Goal: Task Accomplishment & Management: Use online tool/utility

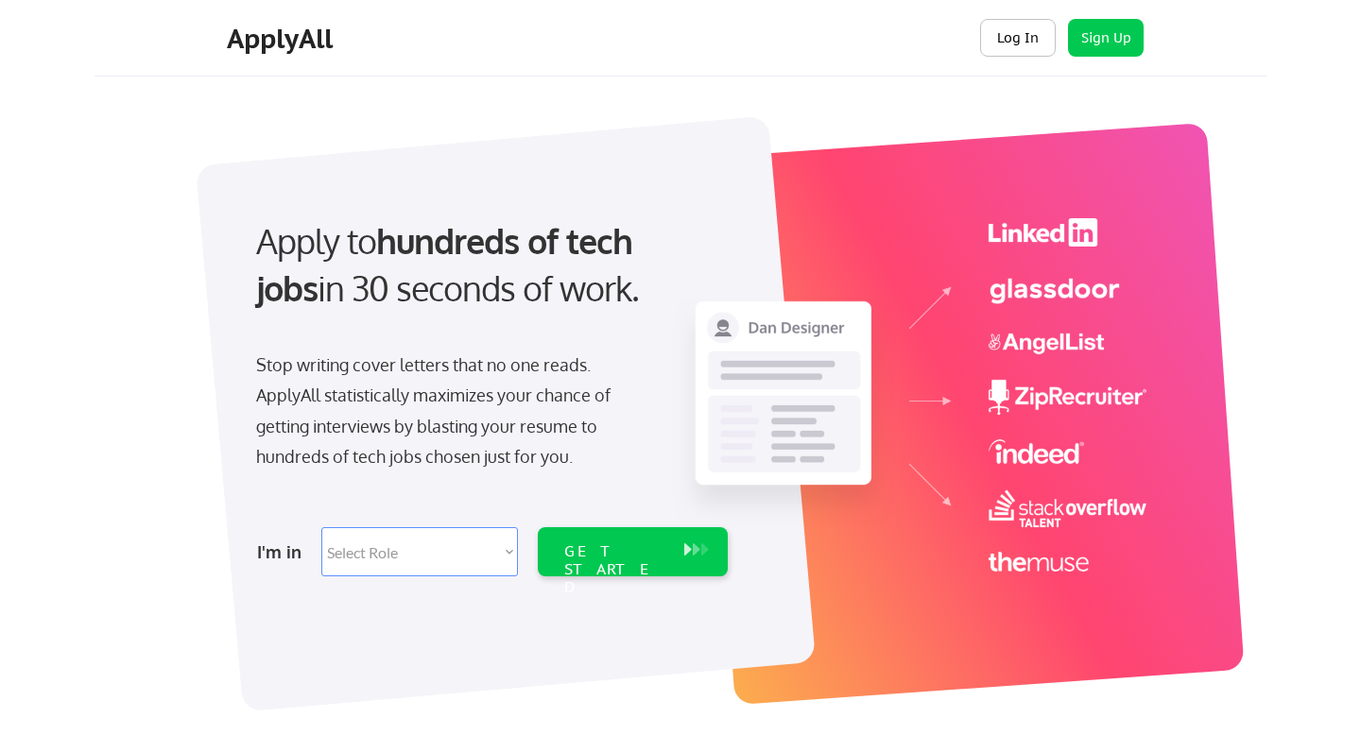
click at [1034, 44] on button "Log In" at bounding box center [1018, 38] width 76 height 38
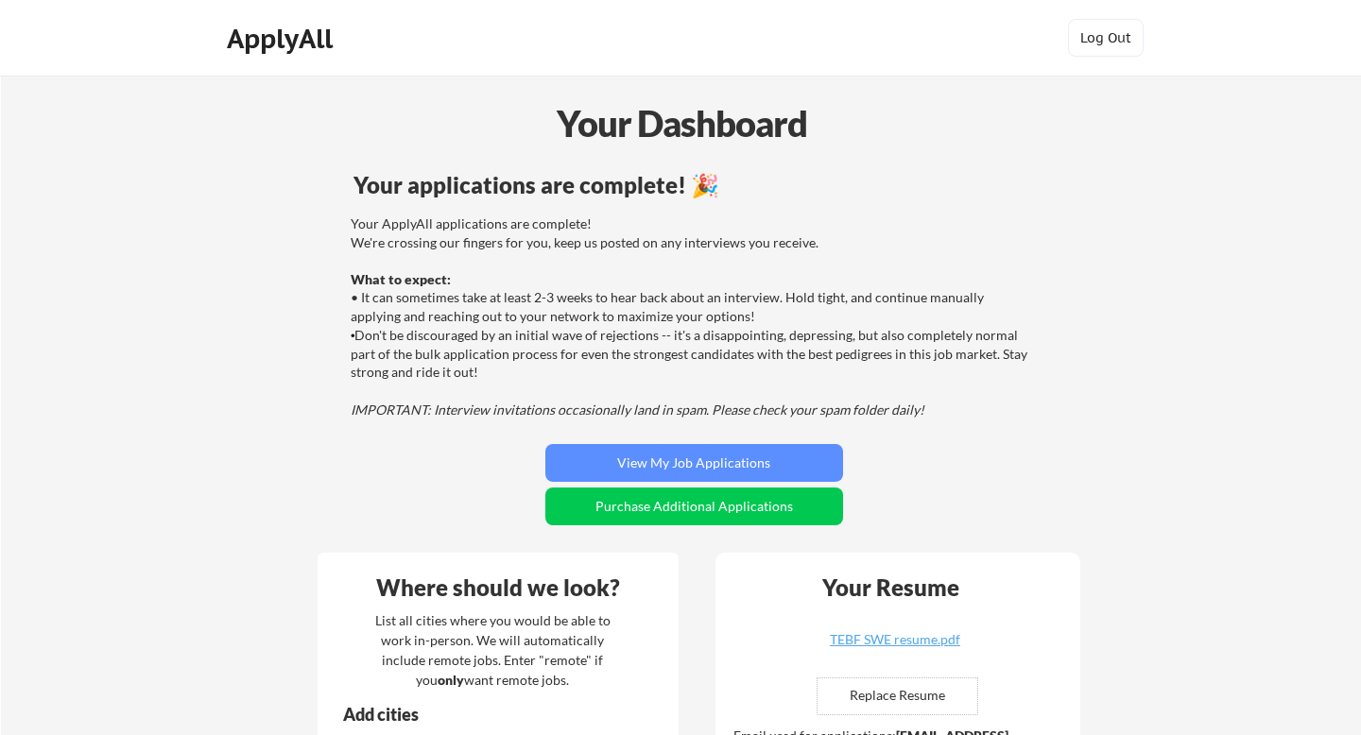
click at [292, 38] on div "ApplyAll" at bounding box center [283, 39] width 112 height 32
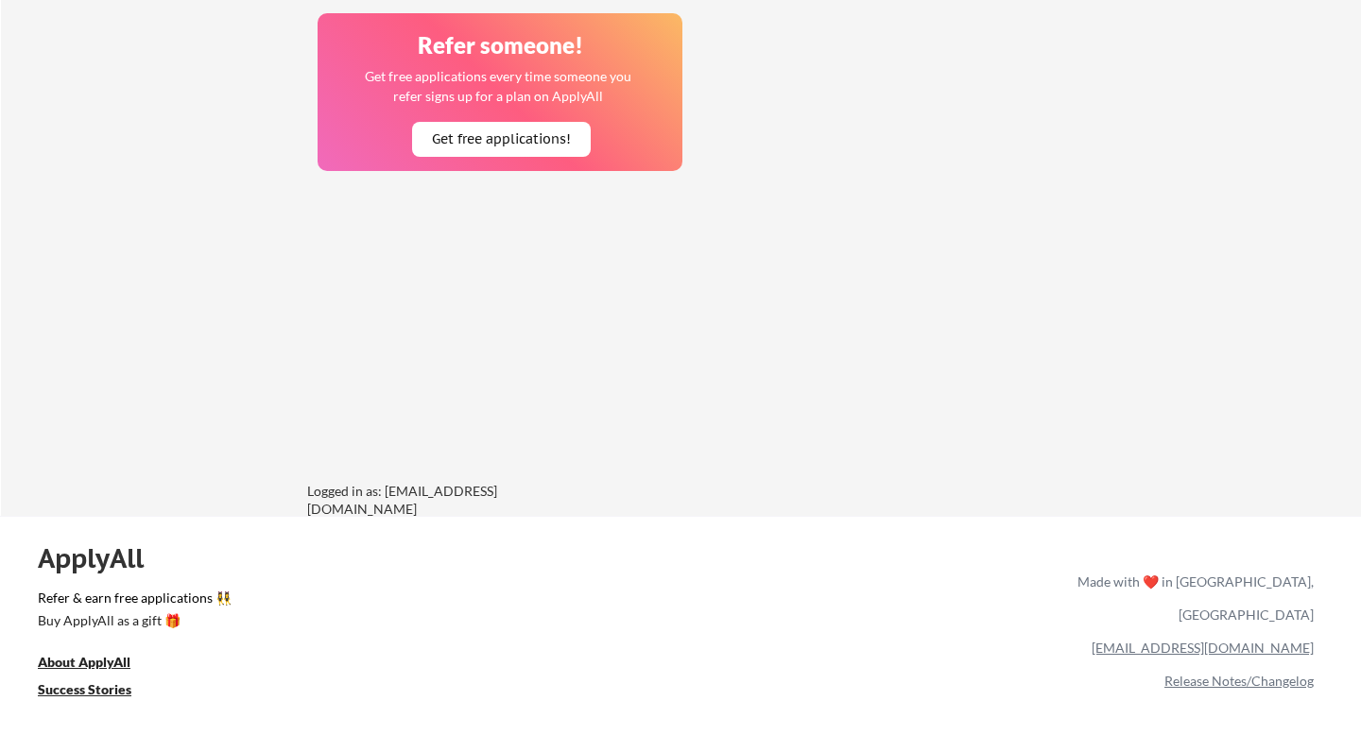
scroll to position [1755, 0]
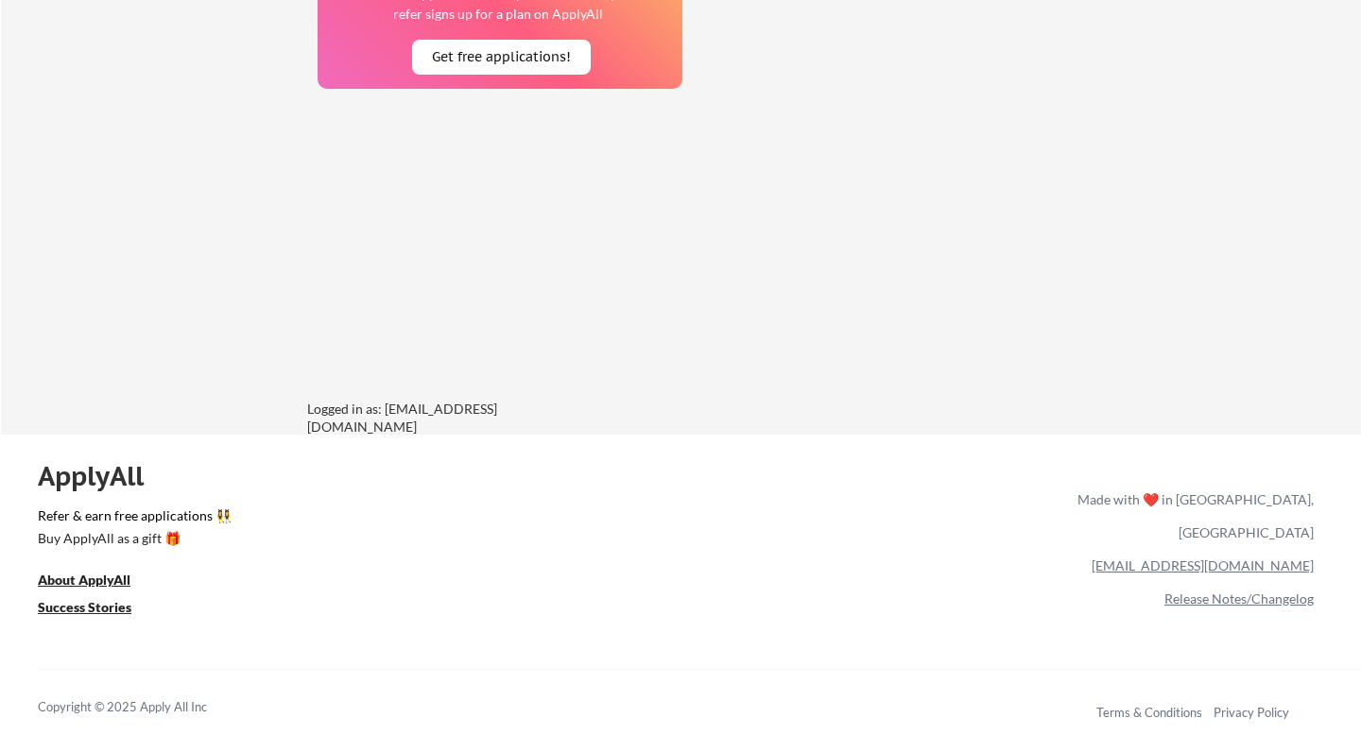
click at [1235, 558] on link "[EMAIL_ADDRESS][DOMAIN_NAME]" at bounding box center [1203, 566] width 222 height 16
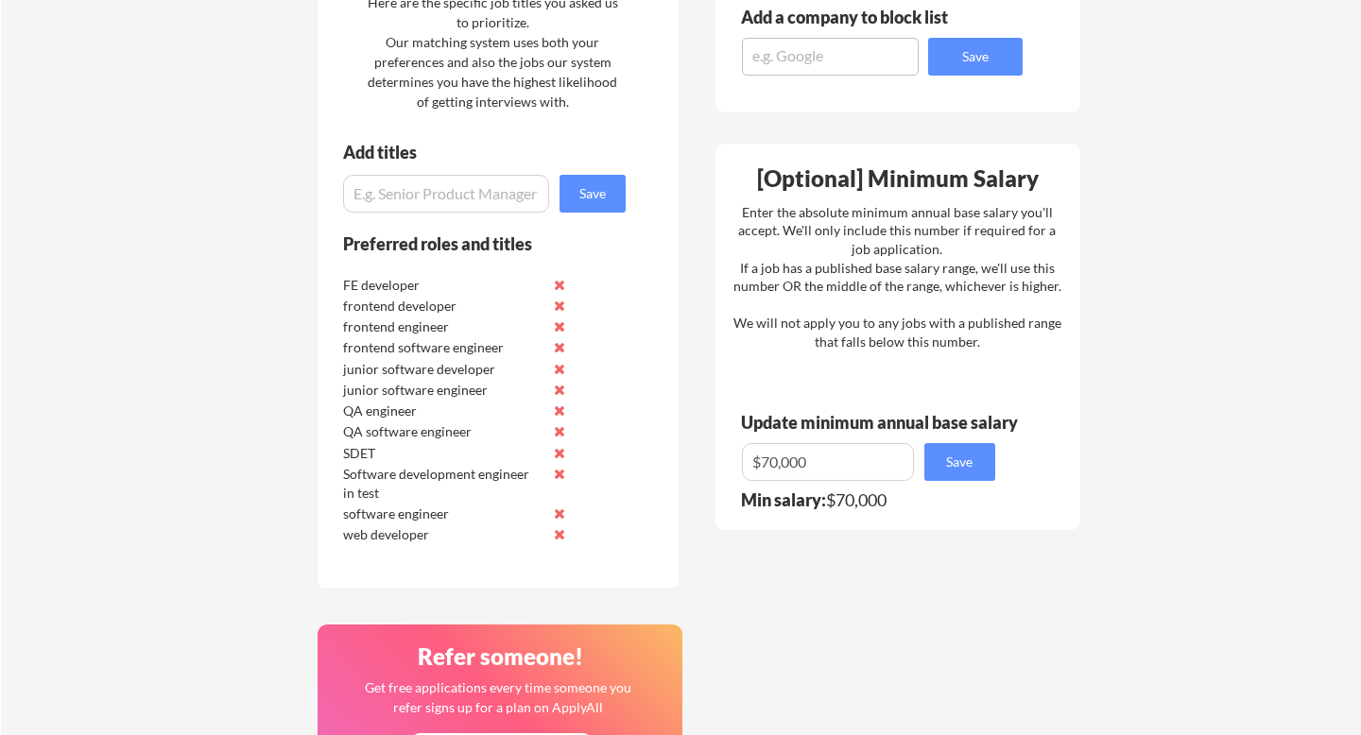
scroll to position [1101, 0]
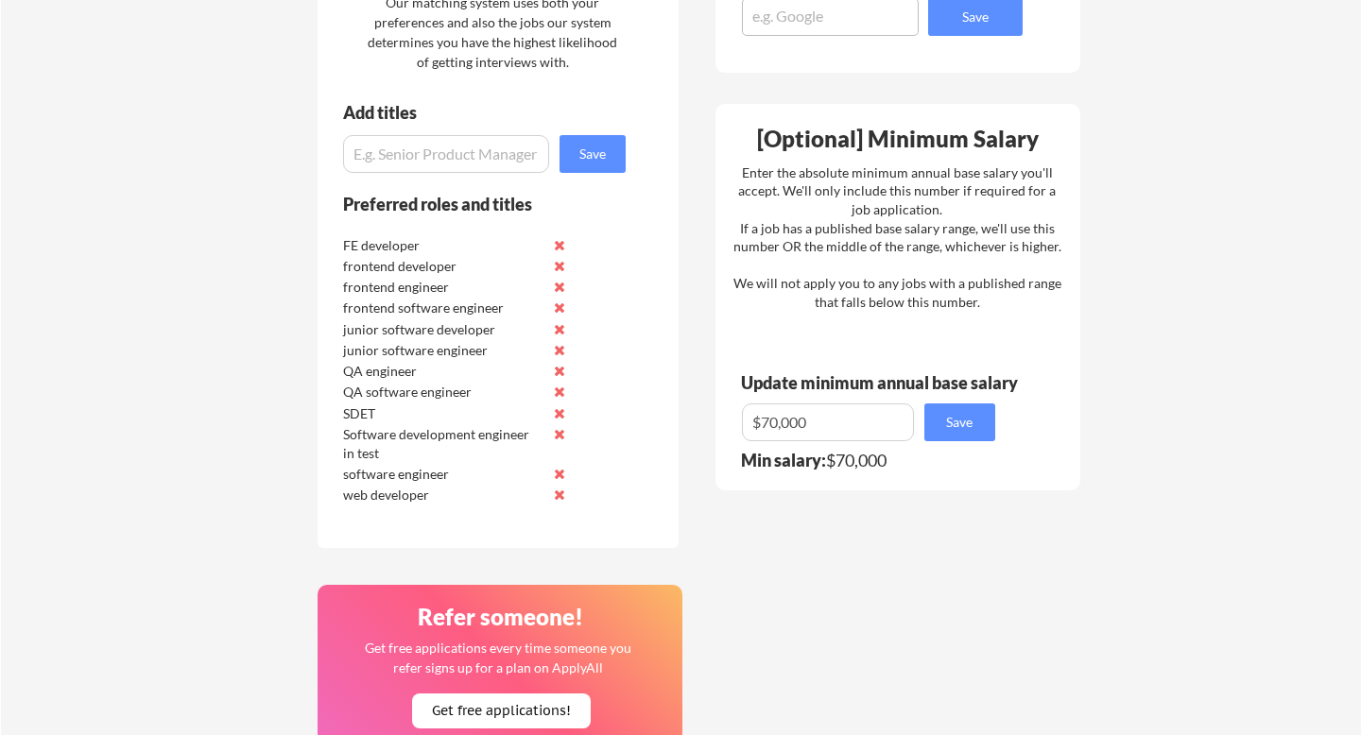
click at [556, 245] on button at bounding box center [560, 245] width 14 height 14
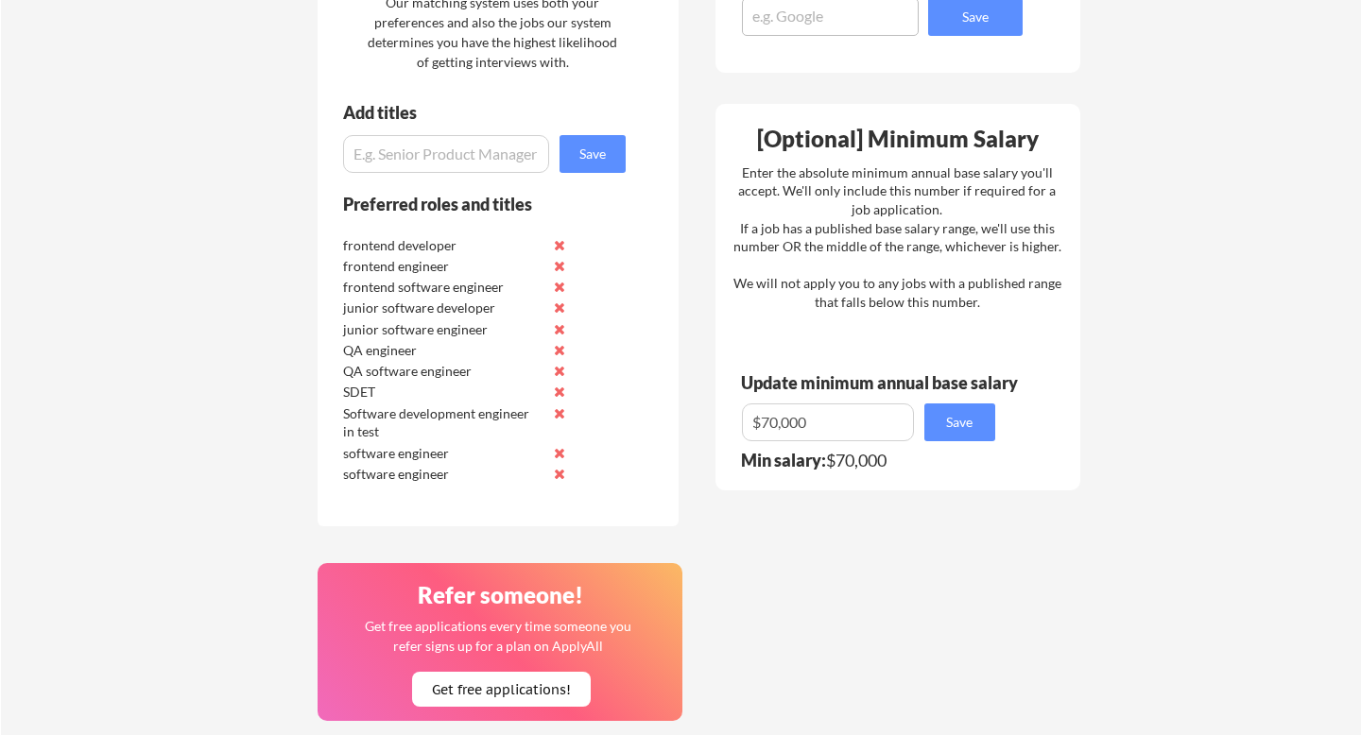
click at [556, 245] on button at bounding box center [560, 245] width 14 height 14
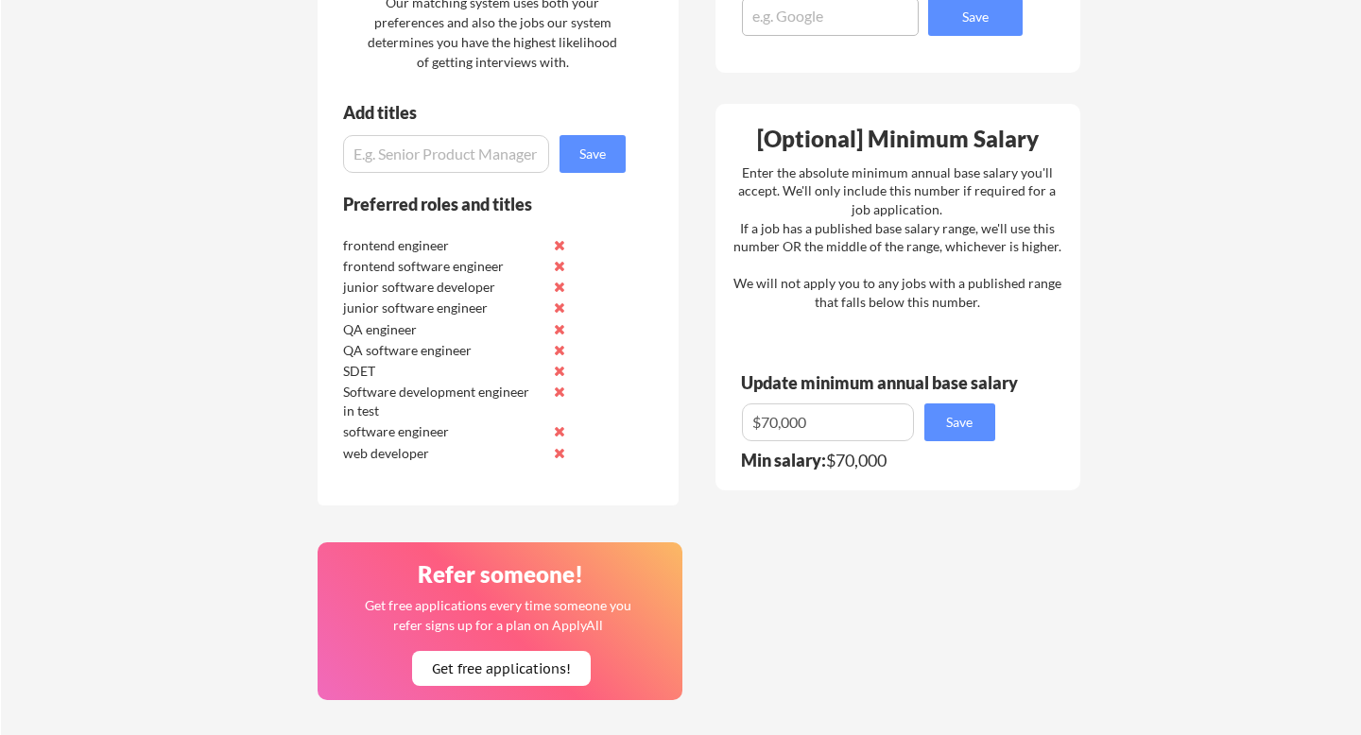
click at [556, 245] on button at bounding box center [560, 245] width 14 height 14
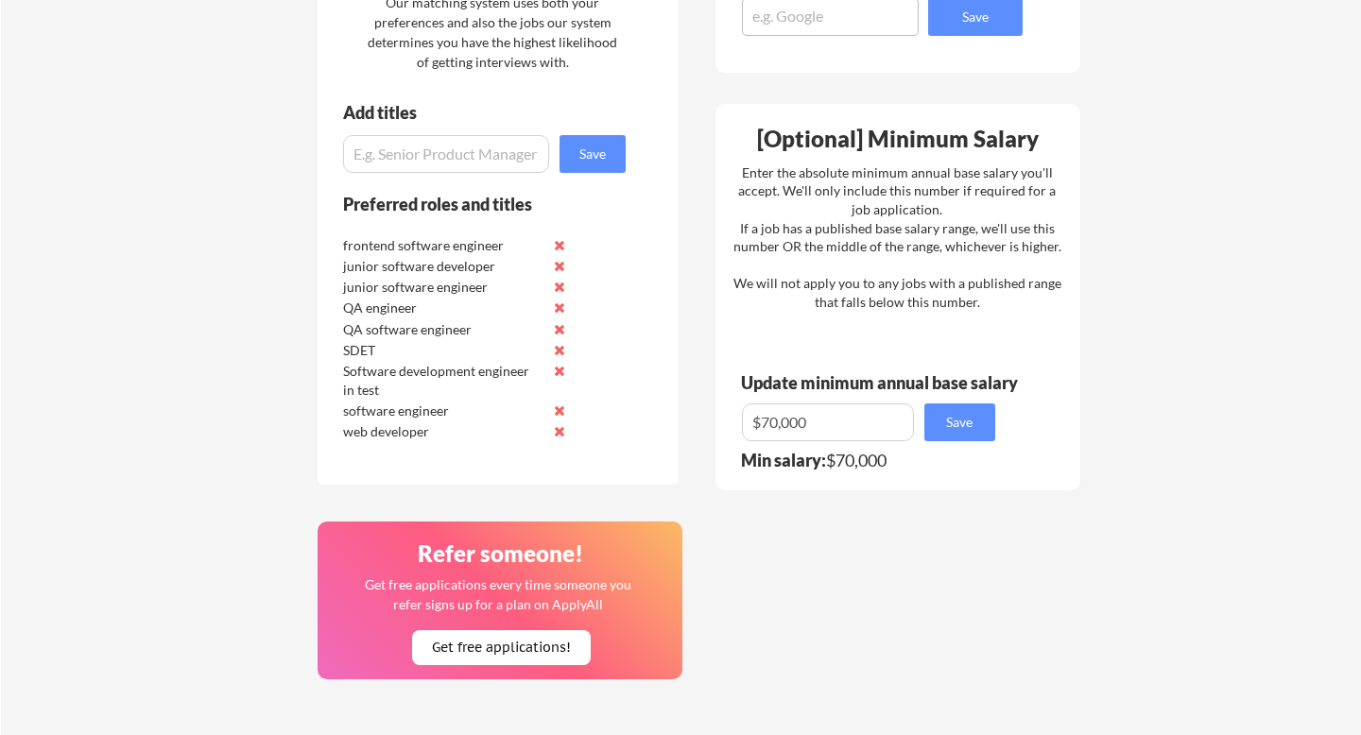
click at [556, 245] on button at bounding box center [560, 245] width 14 height 14
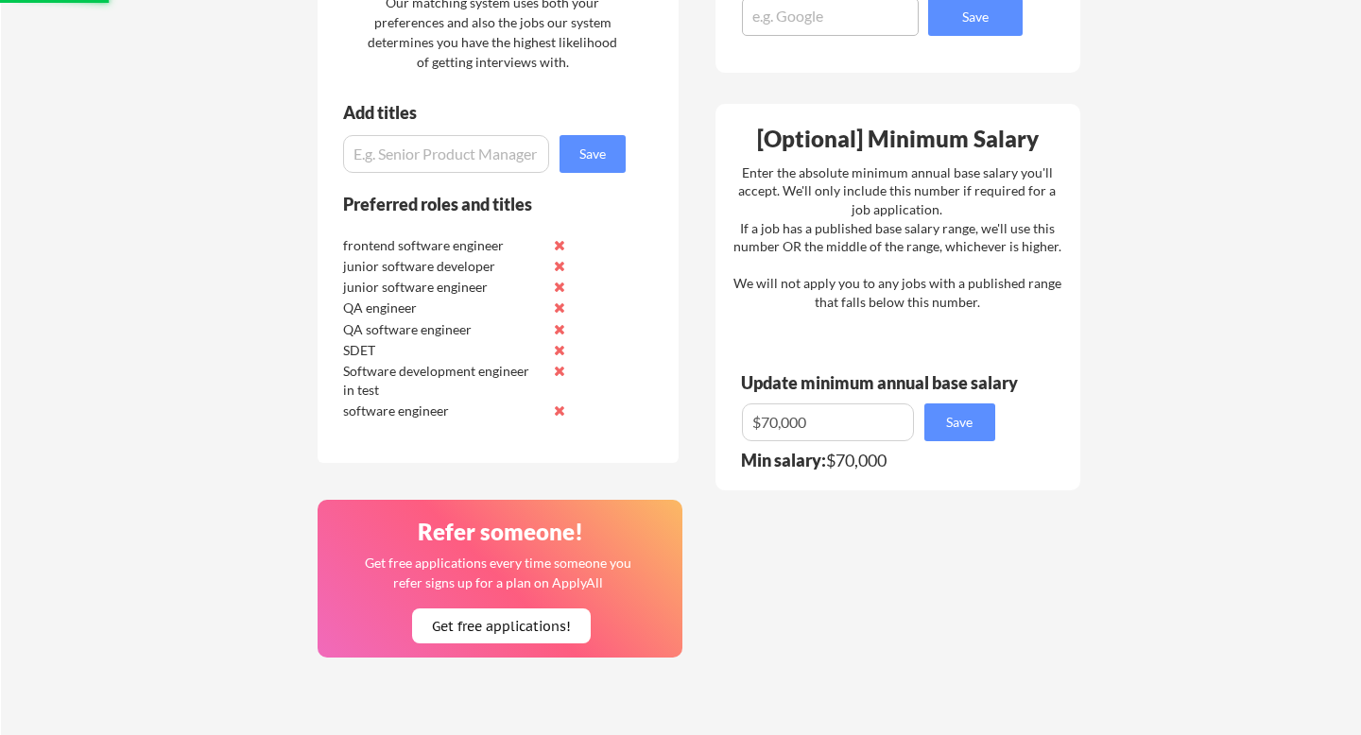
click at [556, 245] on button at bounding box center [560, 245] width 14 height 14
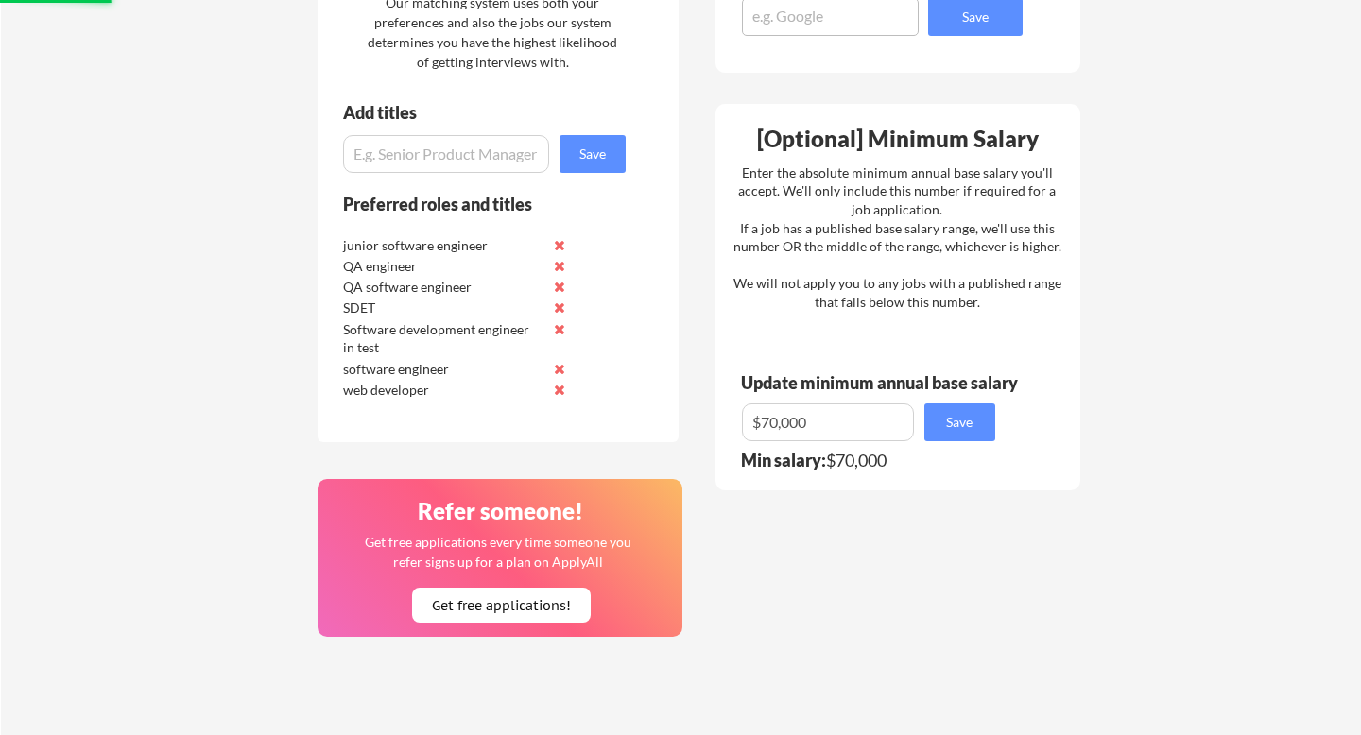
click at [556, 245] on button at bounding box center [560, 245] width 14 height 14
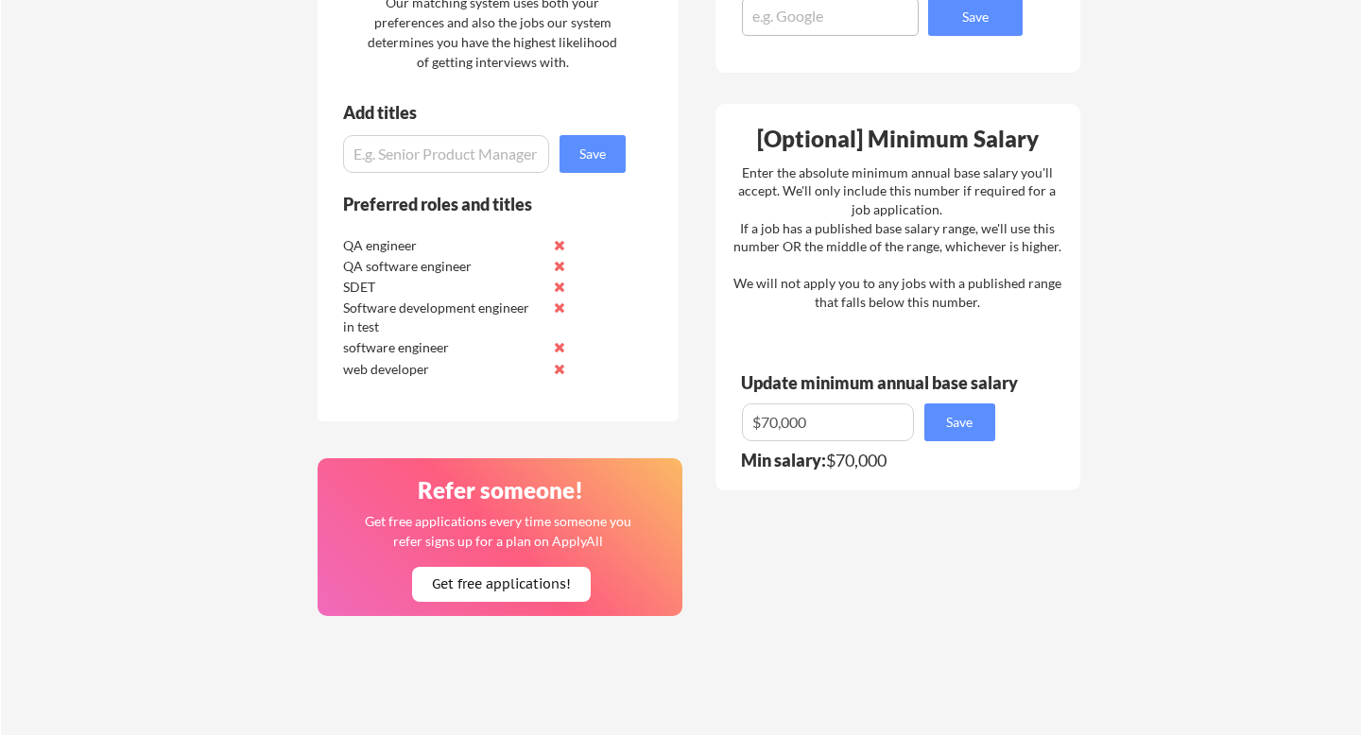
click at [556, 245] on button at bounding box center [560, 245] width 14 height 14
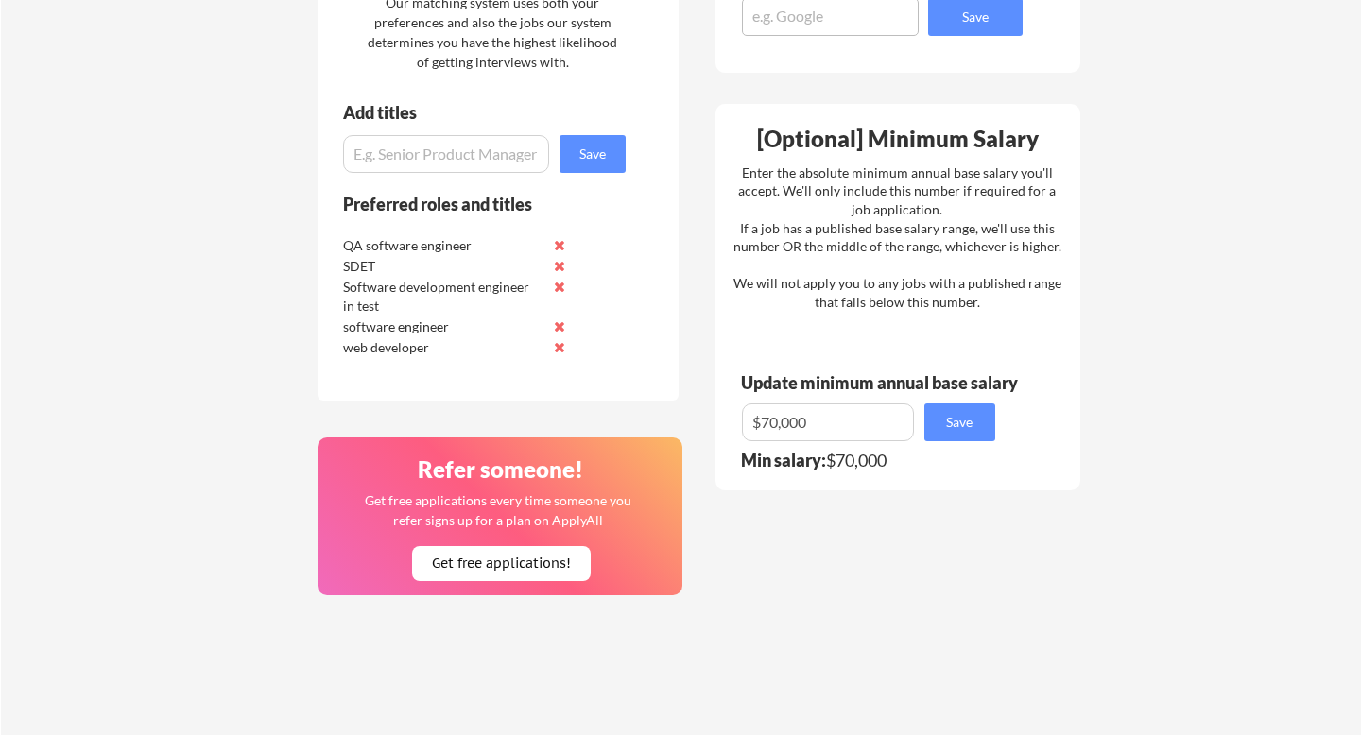
click at [556, 245] on button at bounding box center [560, 245] width 14 height 14
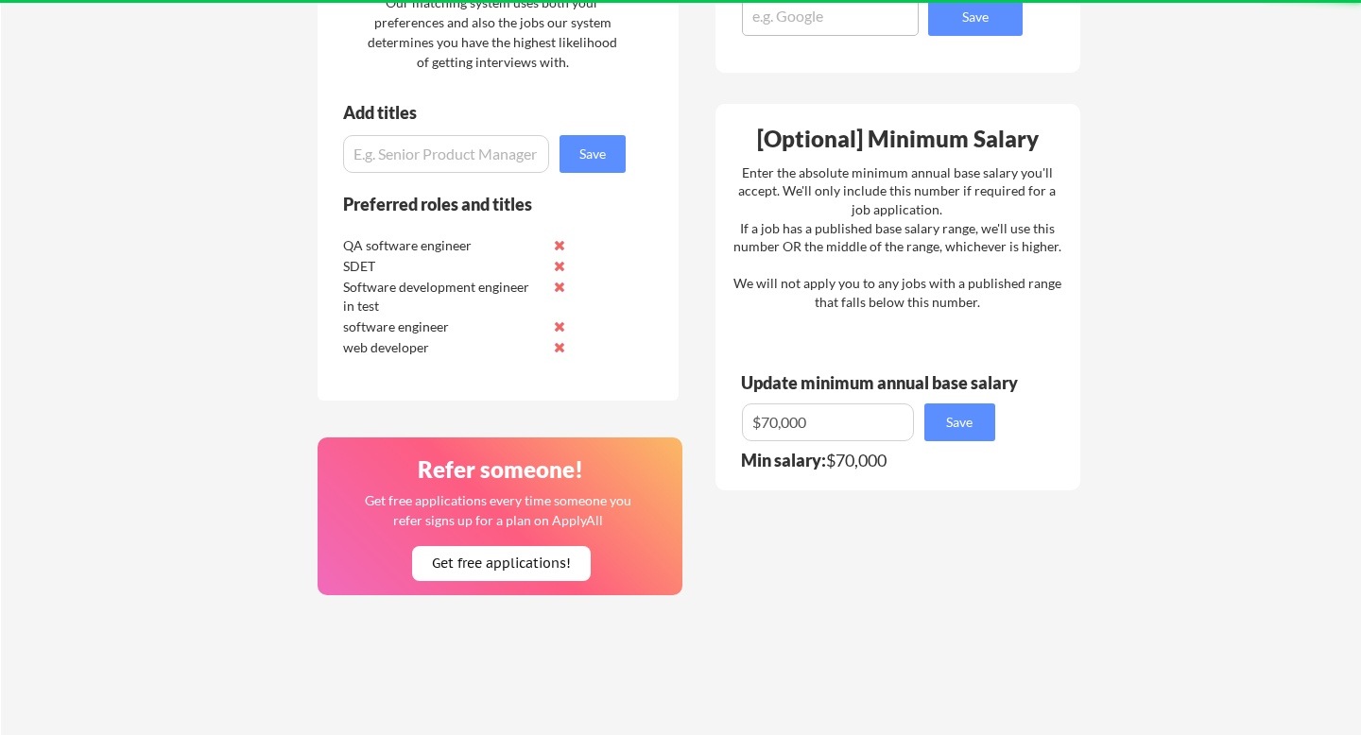
click at [556, 245] on button at bounding box center [560, 245] width 14 height 14
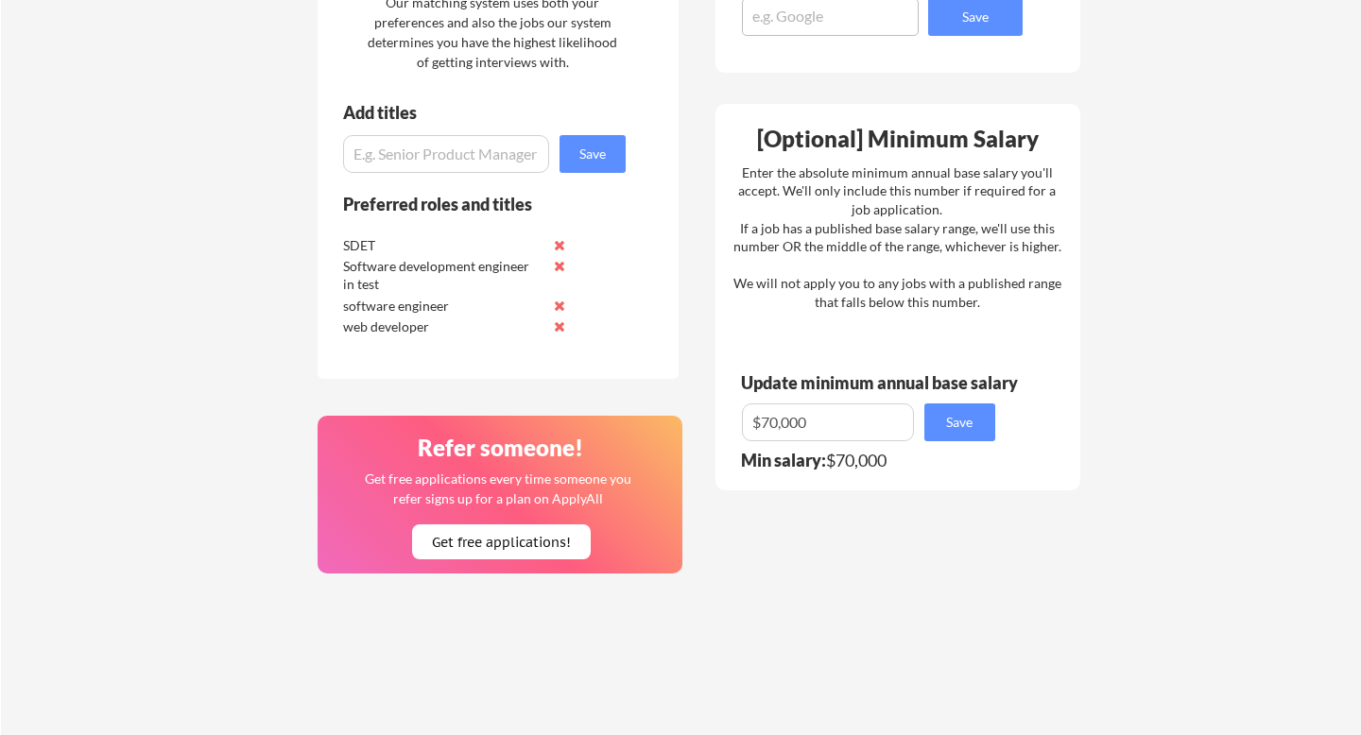
click at [556, 245] on button at bounding box center [560, 245] width 14 height 14
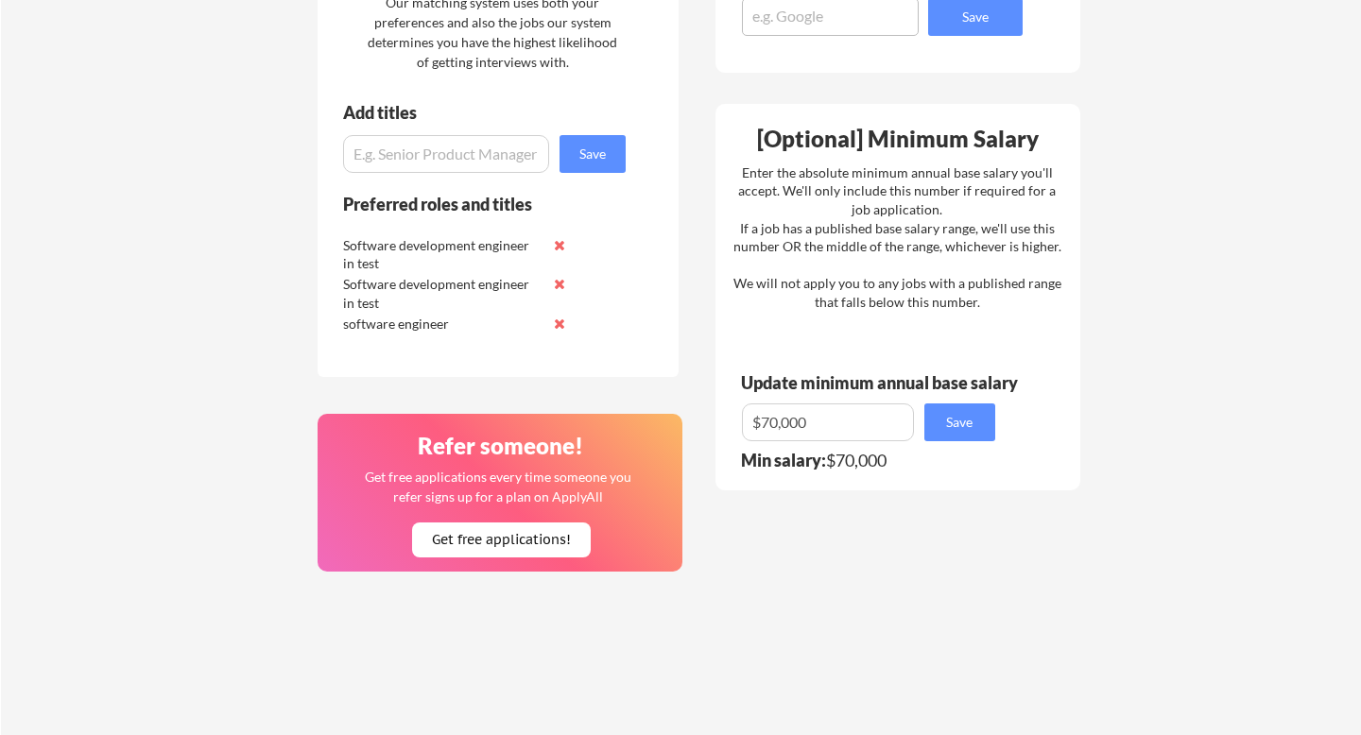
click at [556, 245] on button at bounding box center [560, 245] width 14 height 14
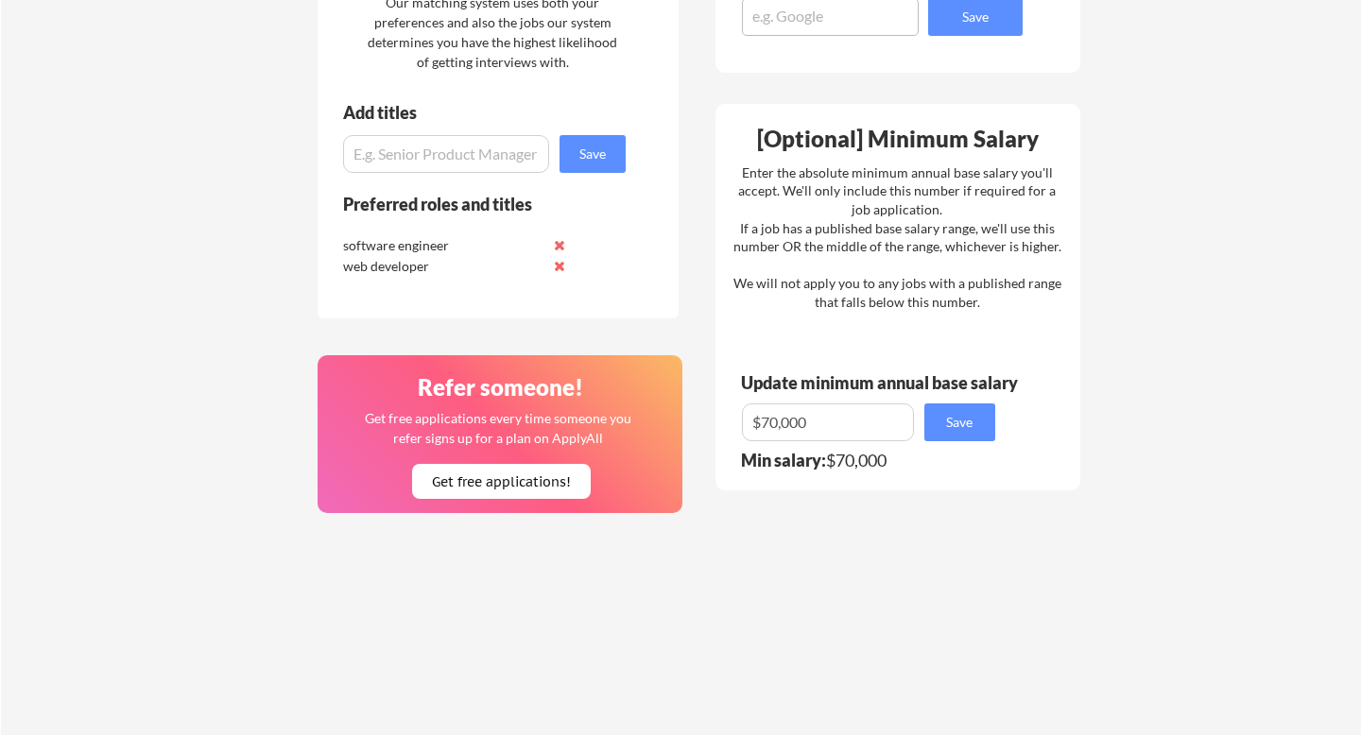
click at [556, 245] on button at bounding box center [560, 245] width 14 height 14
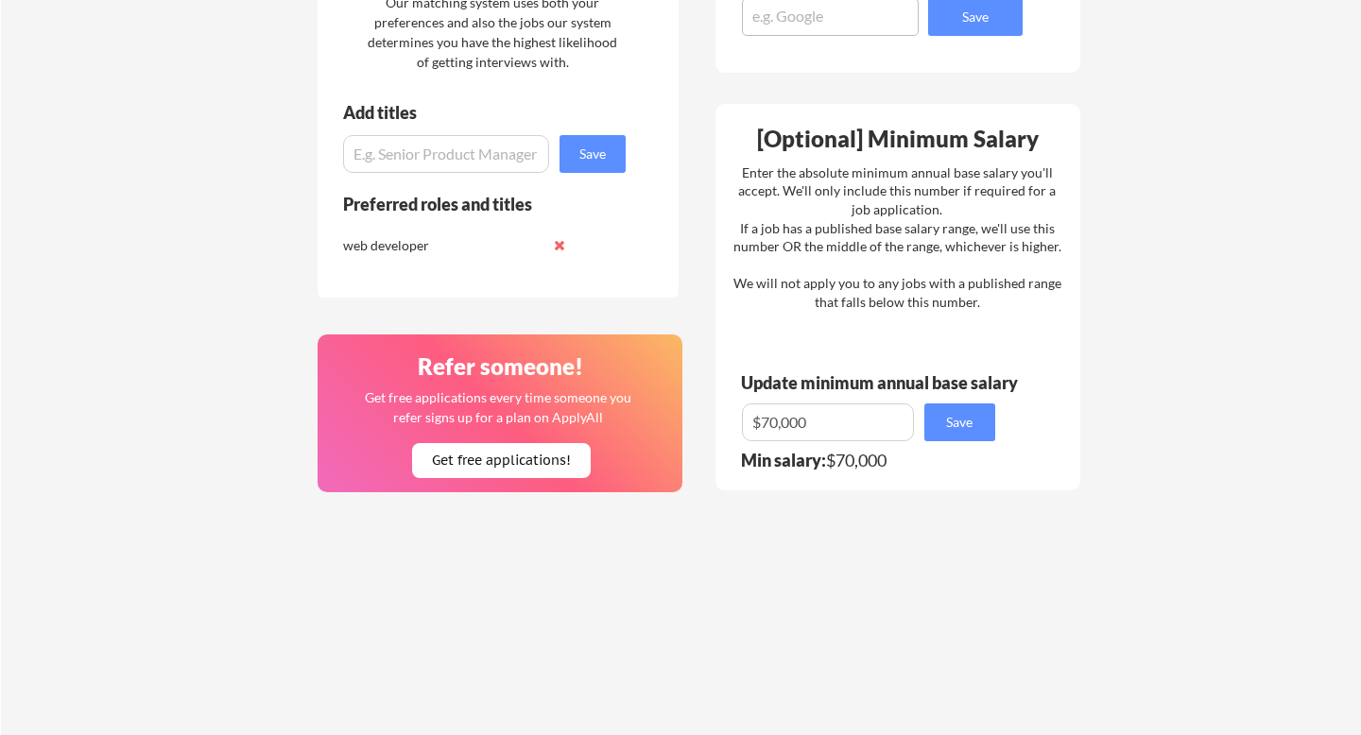
click at [556, 245] on button at bounding box center [560, 245] width 14 height 14
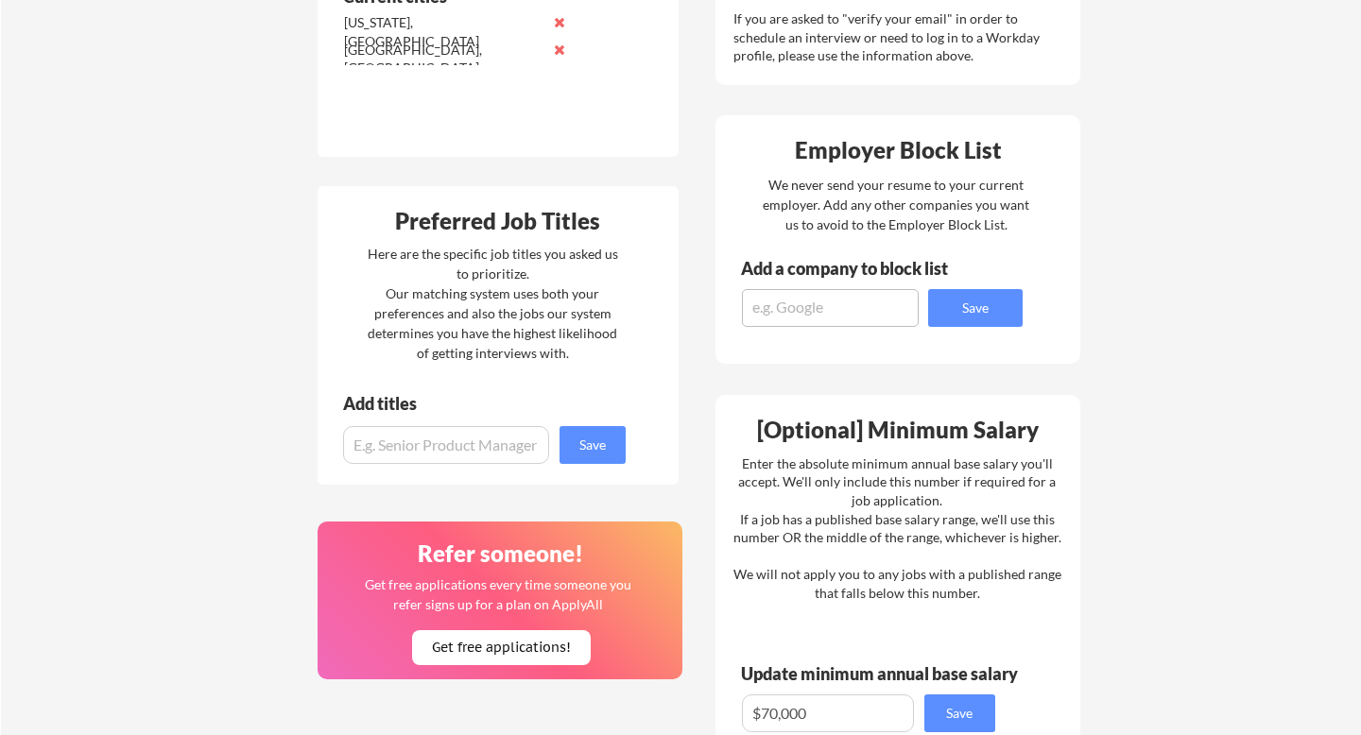
scroll to position [598, 0]
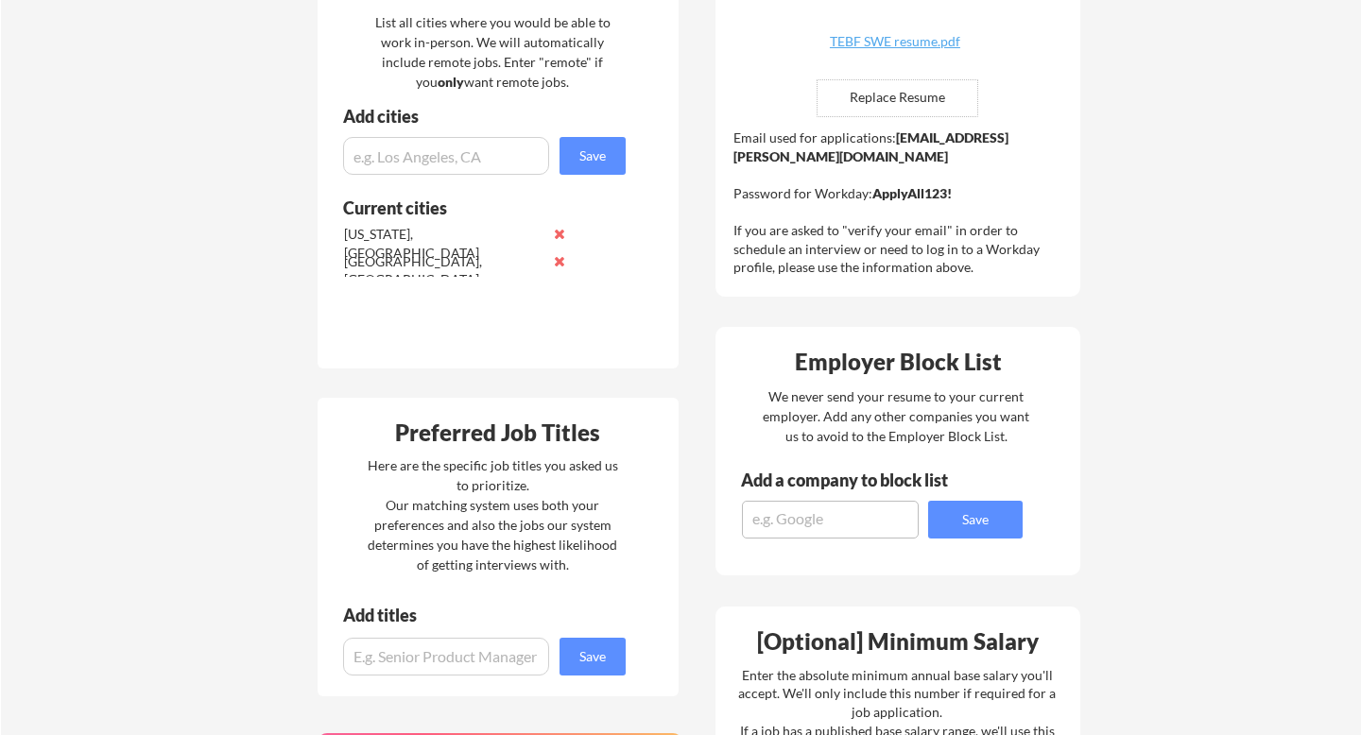
click at [560, 238] on button at bounding box center [560, 234] width 14 height 14
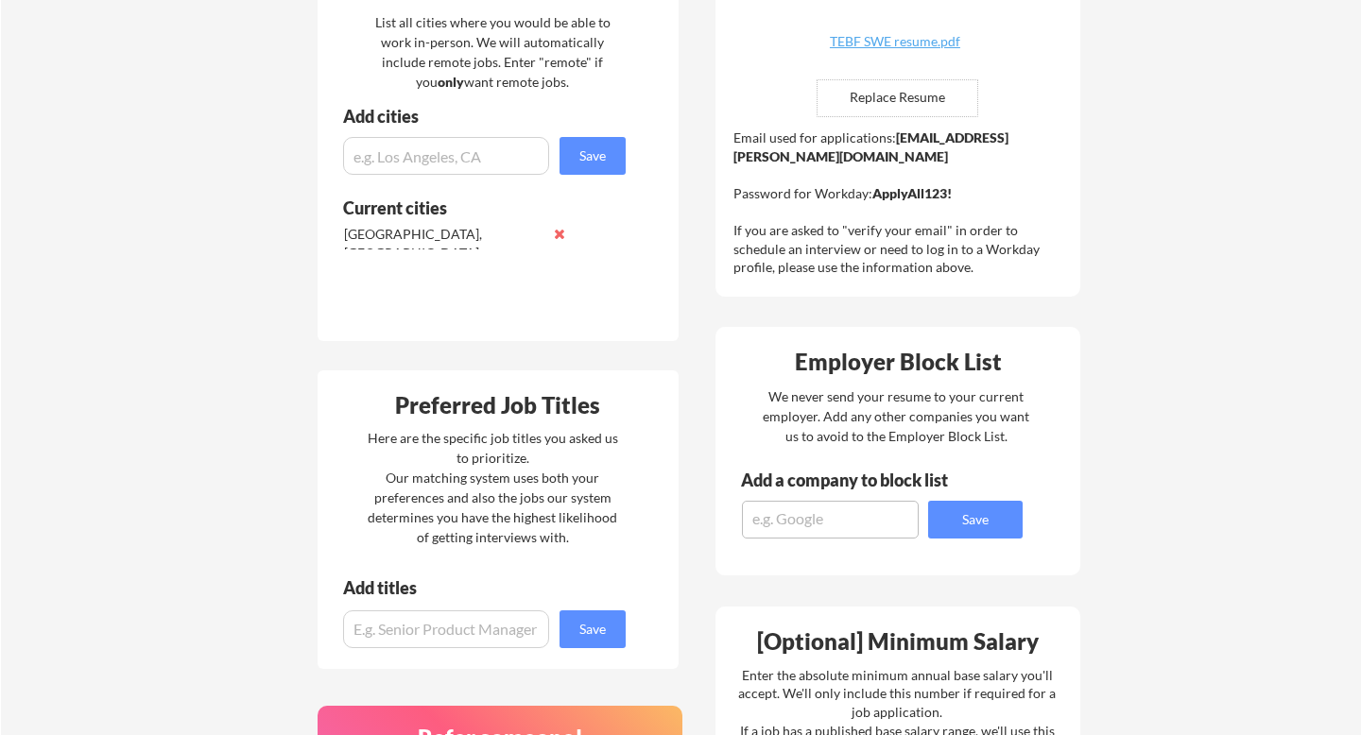
click at [560, 238] on button at bounding box center [560, 234] width 14 height 14
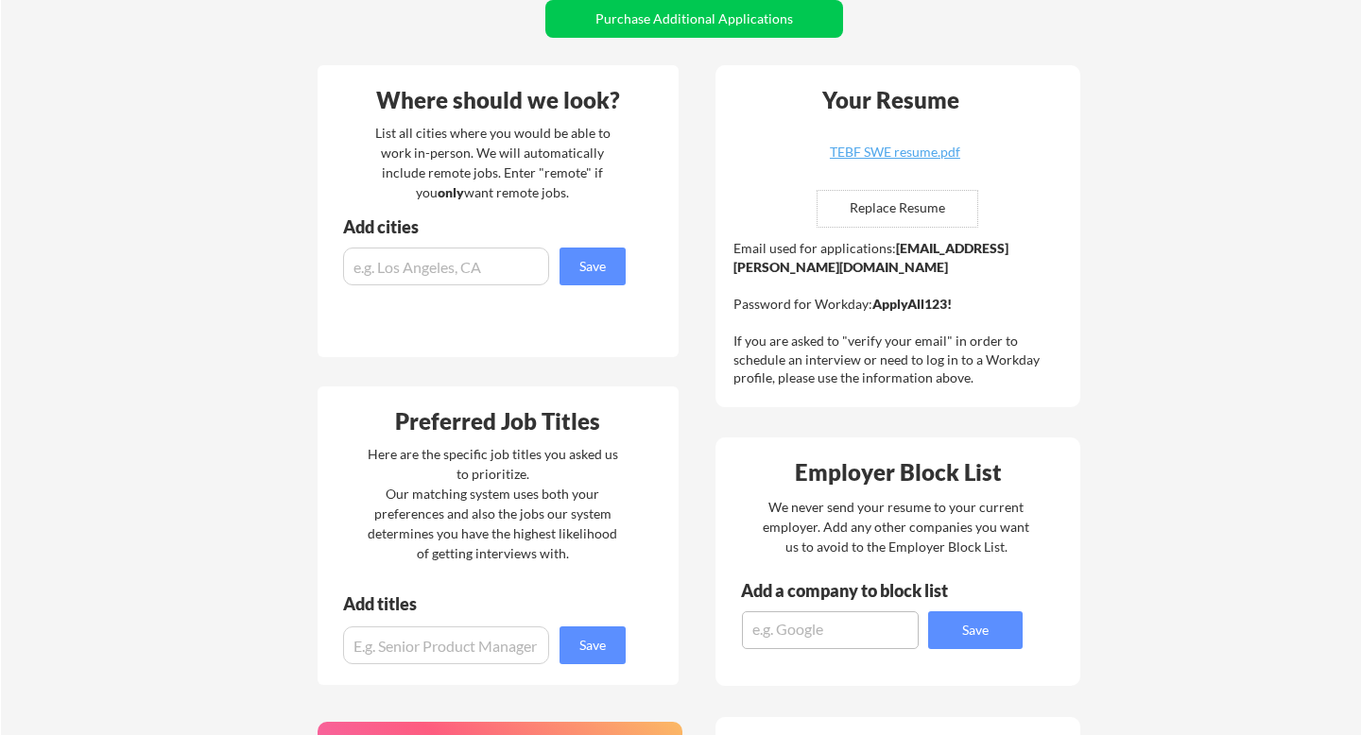
scroll to position [414, 0]
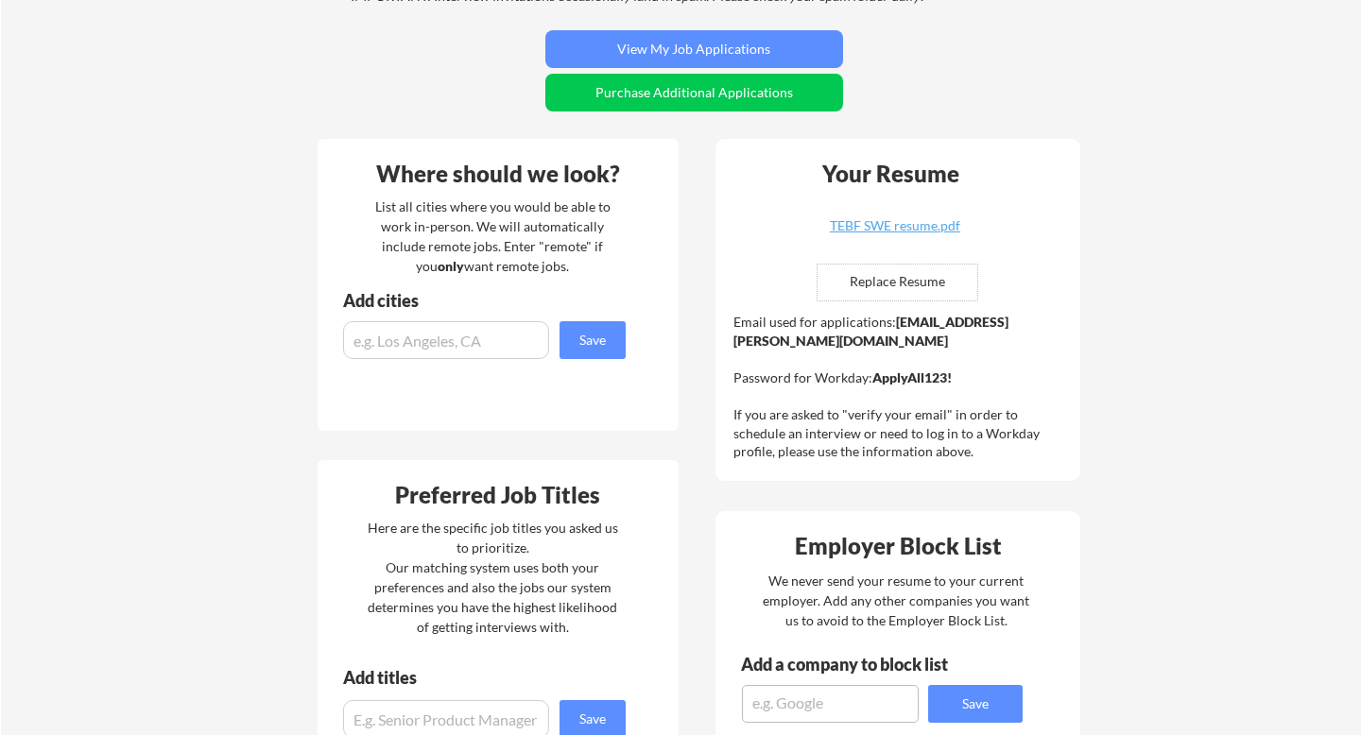
click at [767, 242] on div "Your Resume TEBF SWE resume.pdf Replace Resume ✅ Replaced! Email used for appli…" at bounding box center [898, 310] width 365 height 342
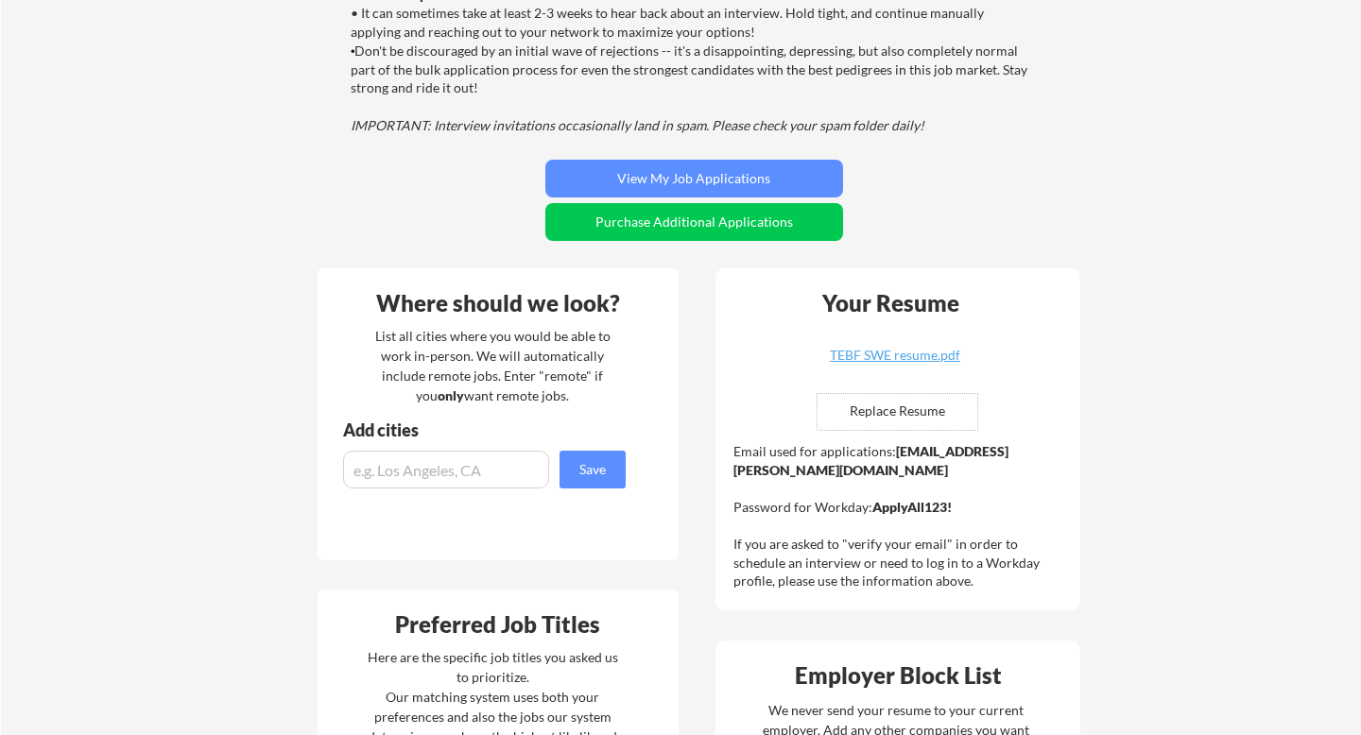
scroll to position [274, 0]
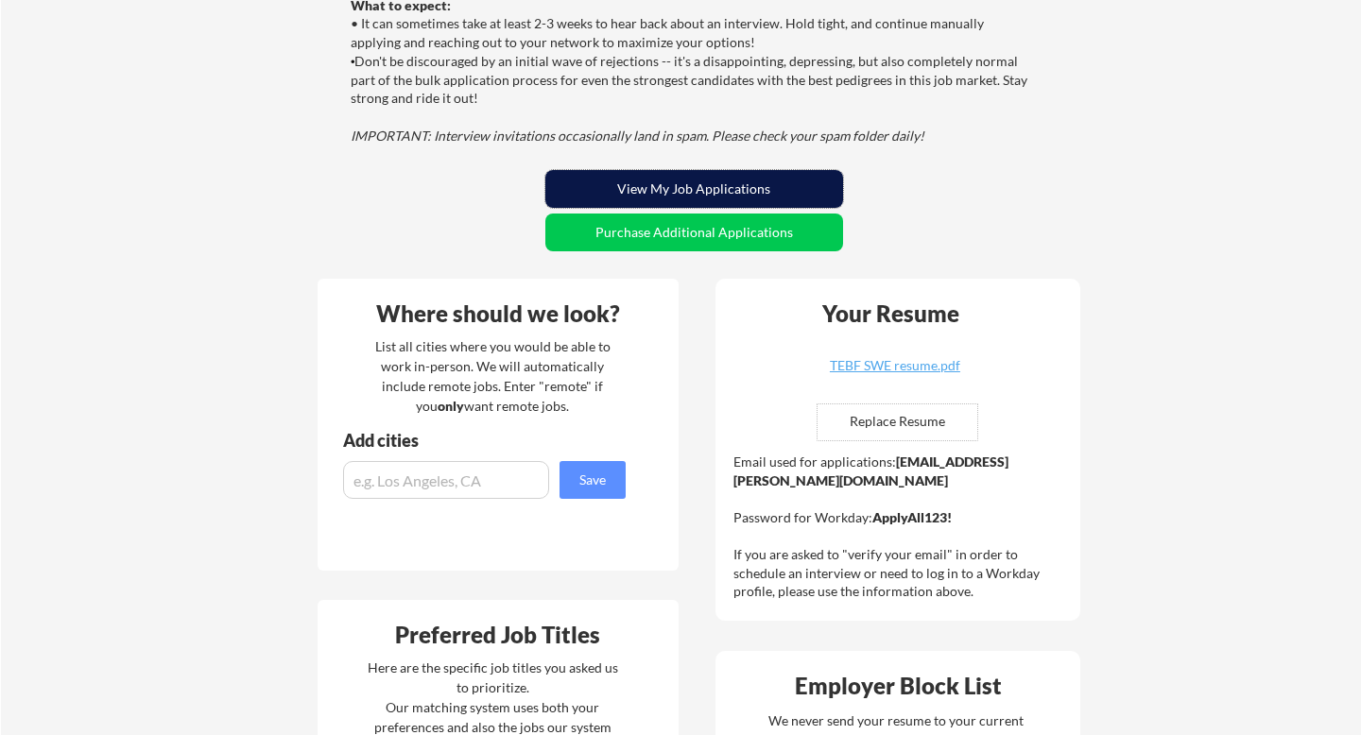
click at [722, 184] on button "View My Job Applications" at bounding box center [694, 189] width 298 height 38
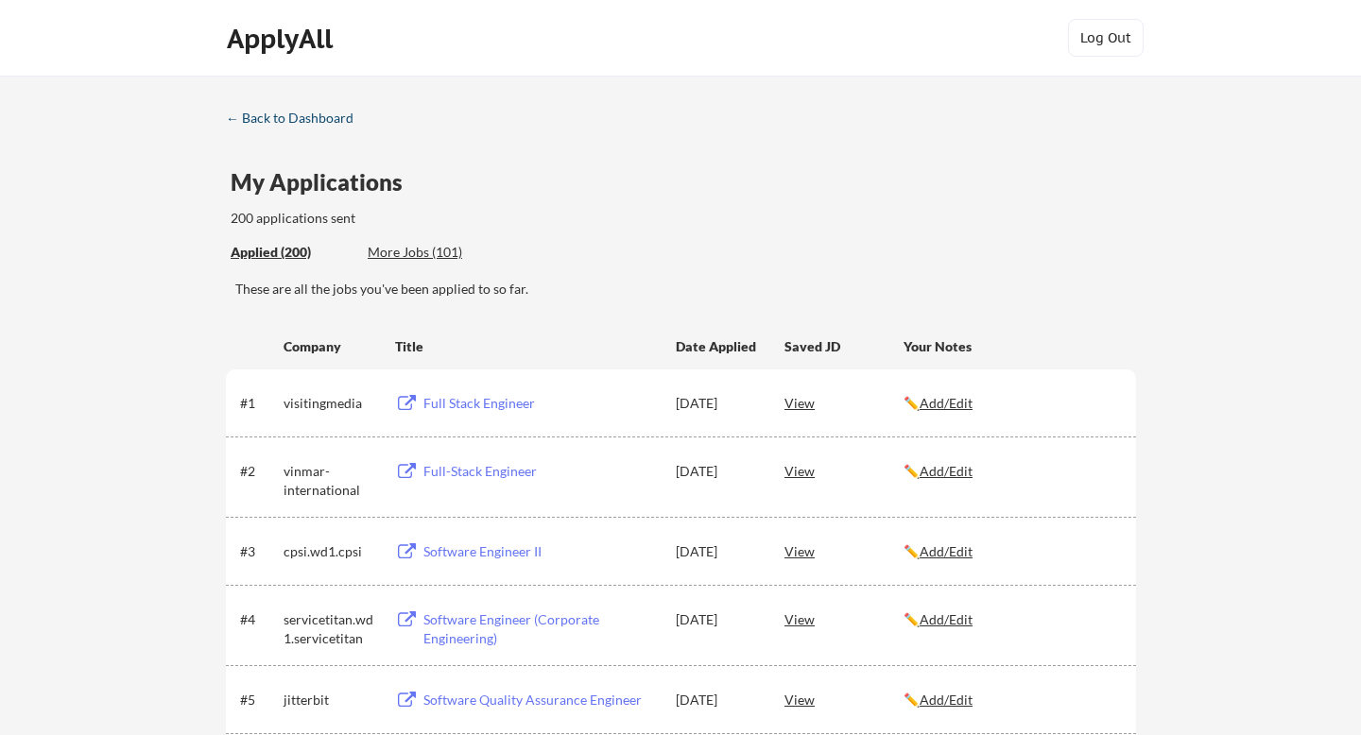
click at [256, 120] on div "← Back to Dashboard" at bounding box center [297, 118] width 142 height 13
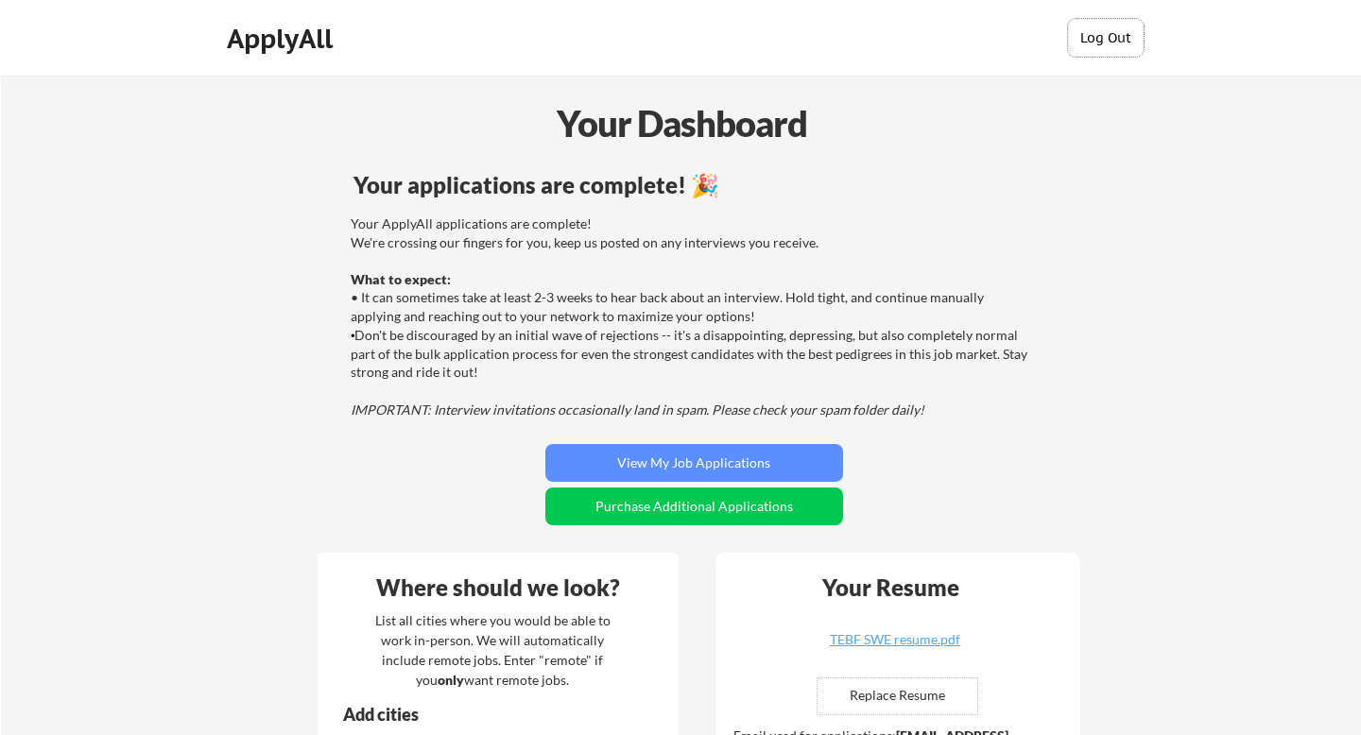
click at [1095, 24] on button "Log Out" at bounding box center [1106, 38] width 76 height 38
